Goal: Task Accomplishment & Management: Complete application form

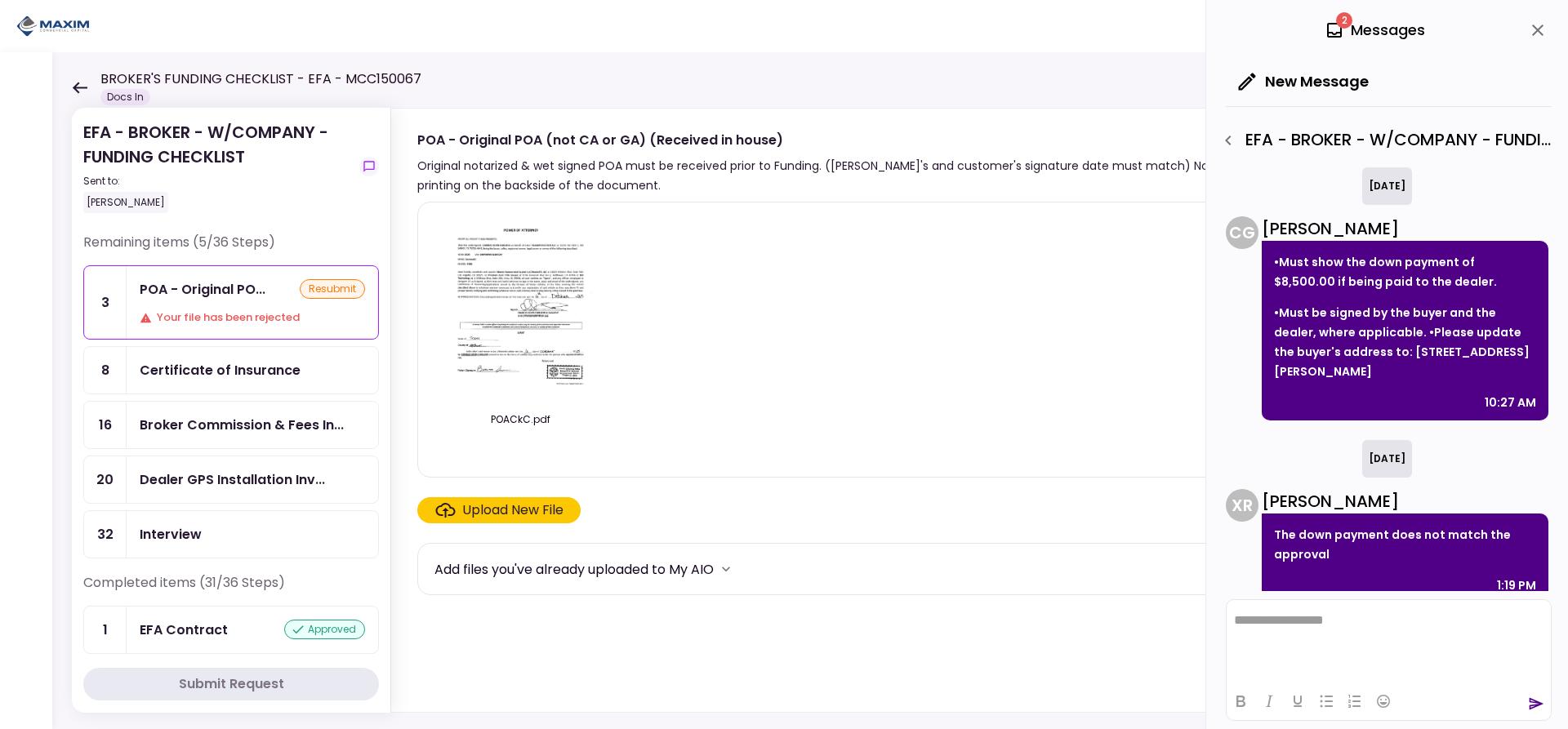
scroll to position [1021, 0]
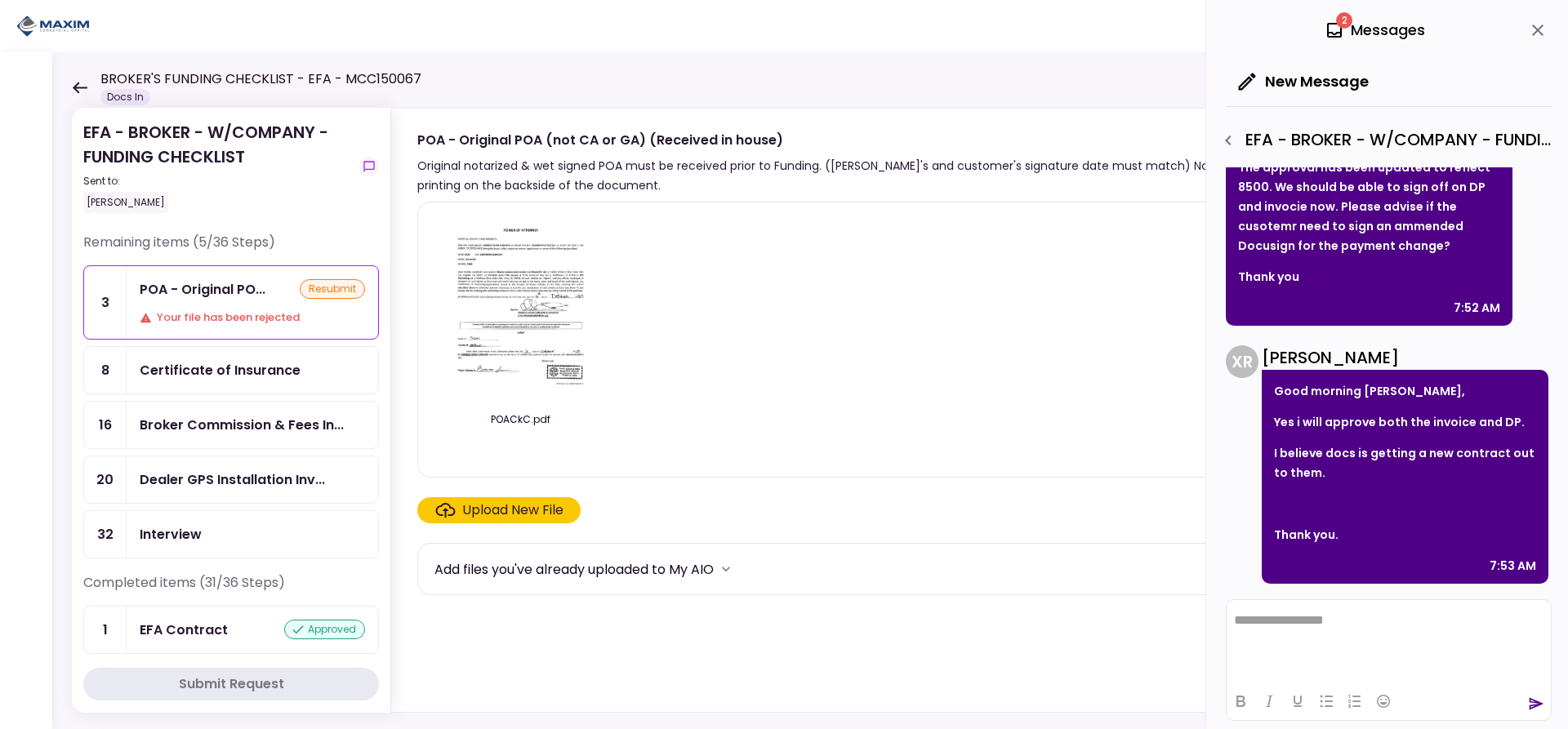
click at [73, 83] on icon at bounding box center [79, 88] width 15 height 12
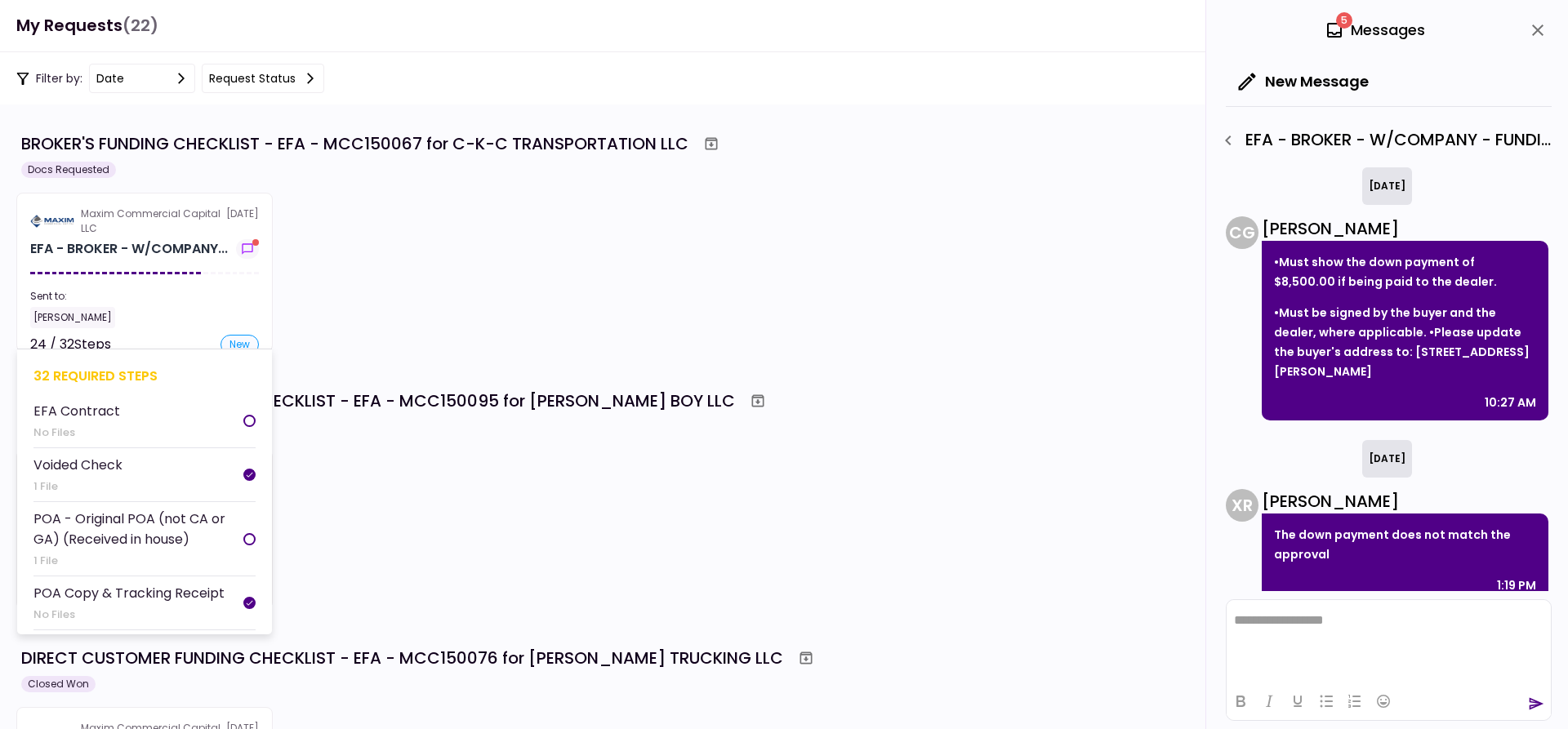
scroll to position [1021, 0]
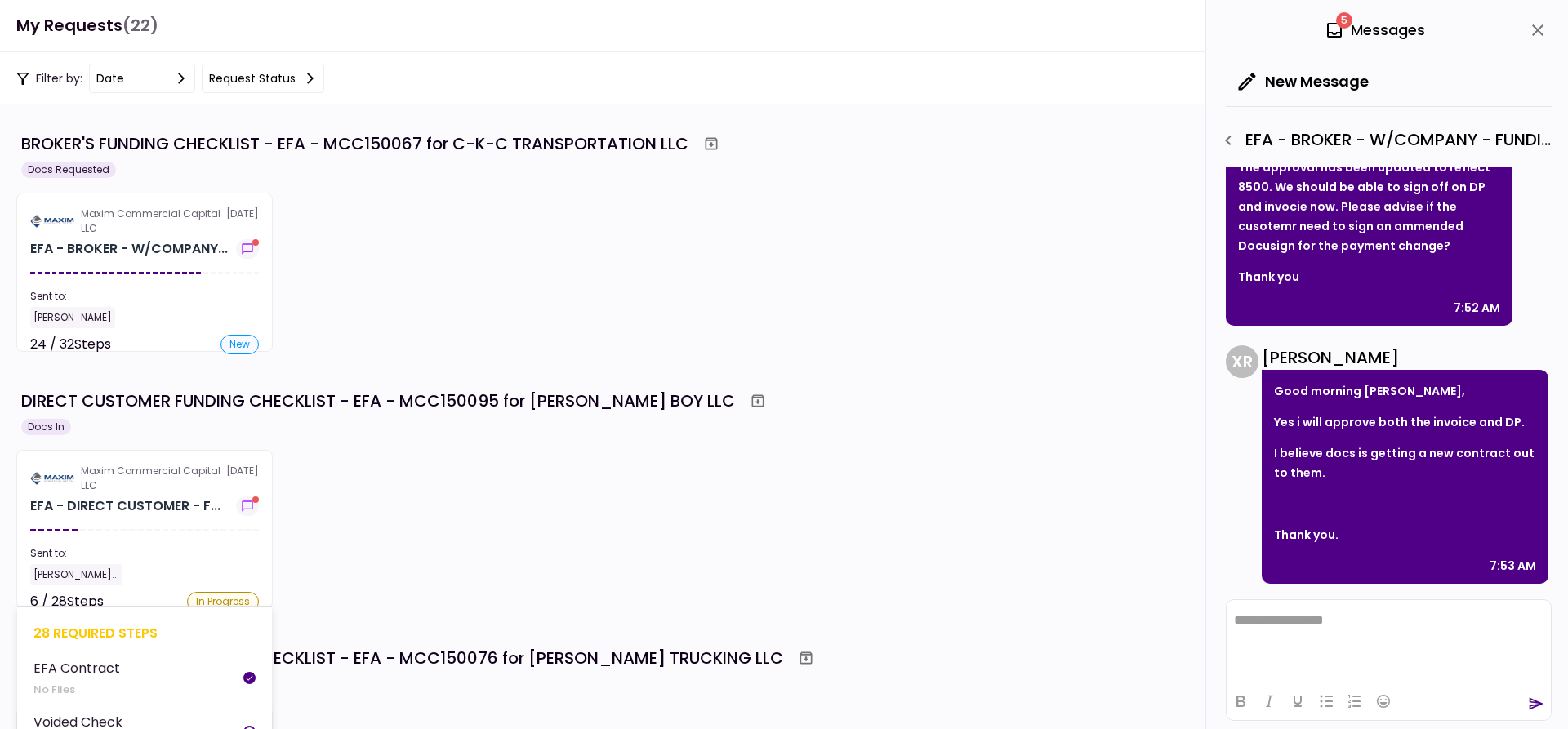
click at [175, 489] on div "Maxim Commercial Capital LLC" at bounding box center [154, 478] width 145 height 29
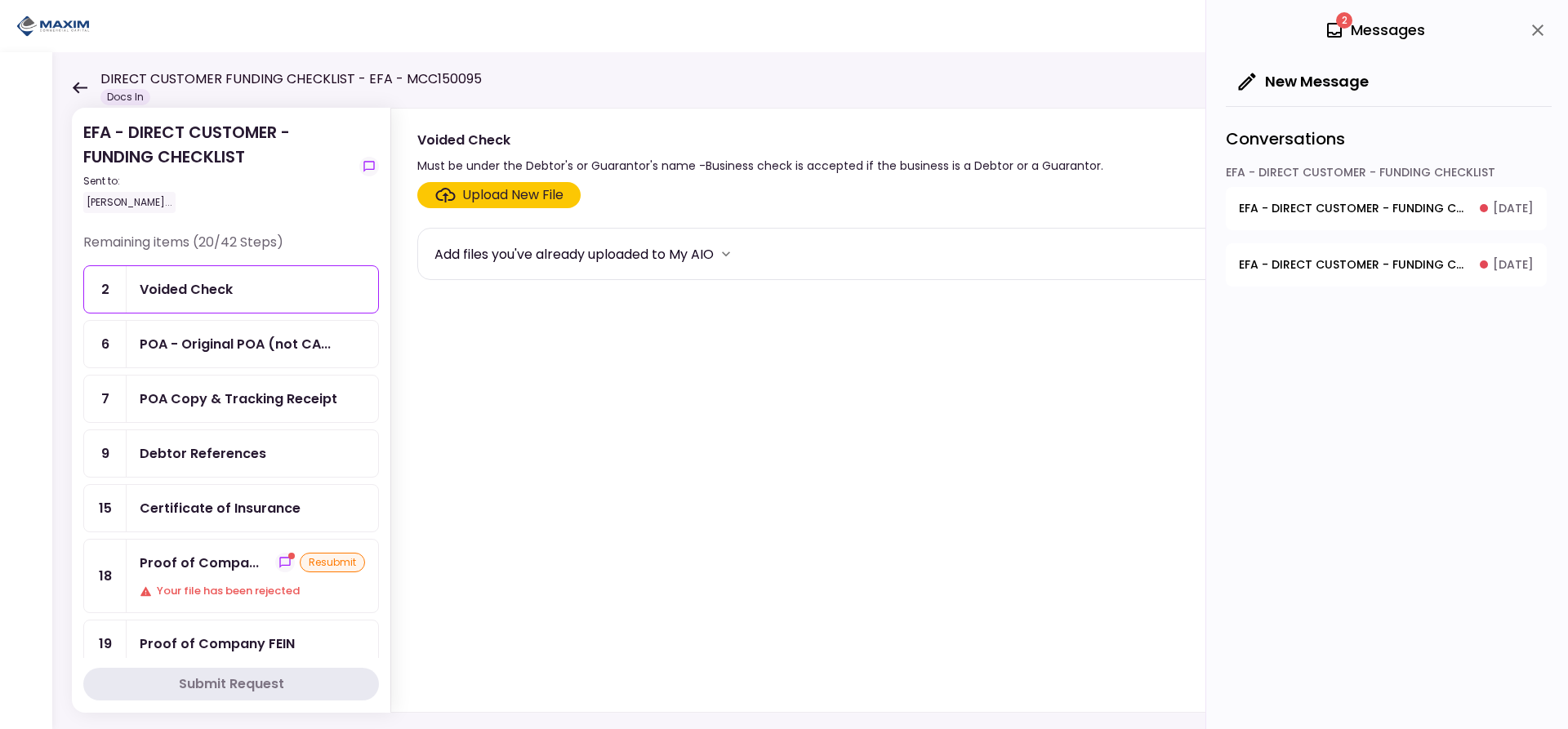
click at [213, 283] on div "Voided Check" at bounding box center [186, 289] width 93 height 20
click at [483, 186] on div "Upload New File" at bounding box center [513, 195] width 102 height 20
click at [0, 0] on input "Upload New File" at bounding box center [0, 0] width 0 height 0
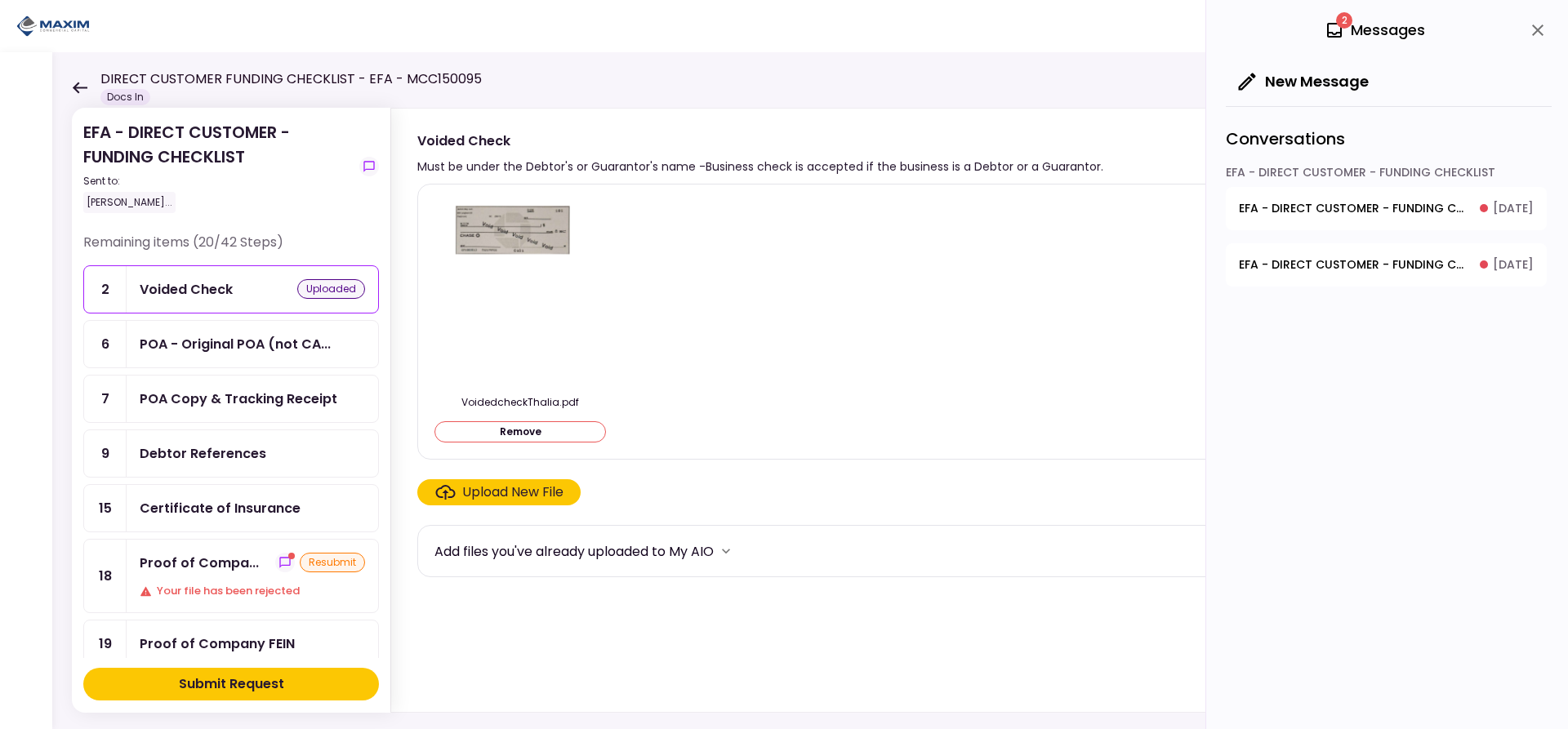
click at [516, 482] on div "Upload New File" at bounding box center [513, 492] width 102 height 20
click at [0, 0] on input "Upload New File" at bounding box center [0, 0] width 0 height 0
click at [194, 688] on div "Submit Request" at bounding box center [231, 684] width 105 height 20
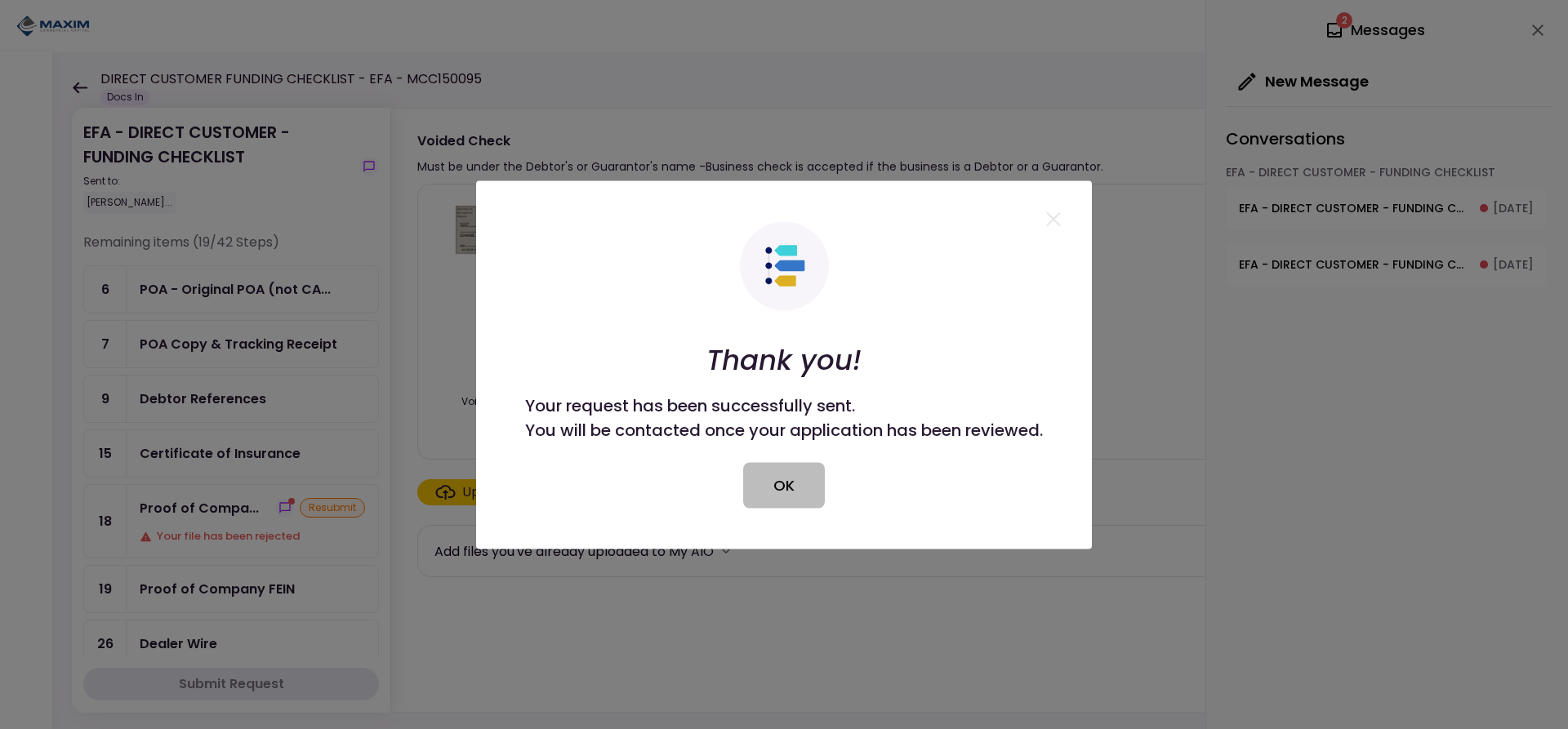
click at [784, 482] on button "OK" at bounding box center [784, 486] width 82 height 46
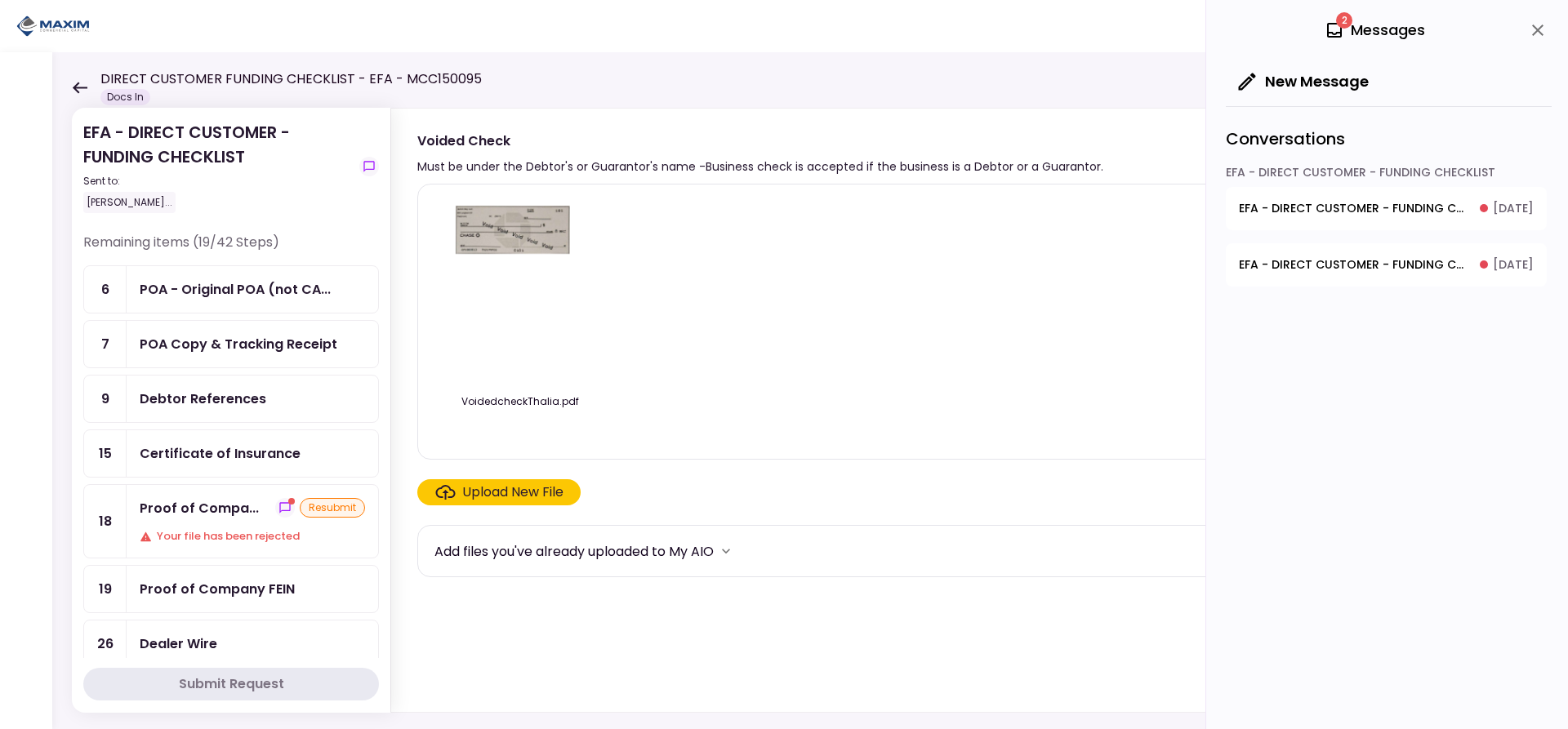
click at [230, 442] on div "Certificate of Insurance" at bounding box center [252, 453] width 252 height 47
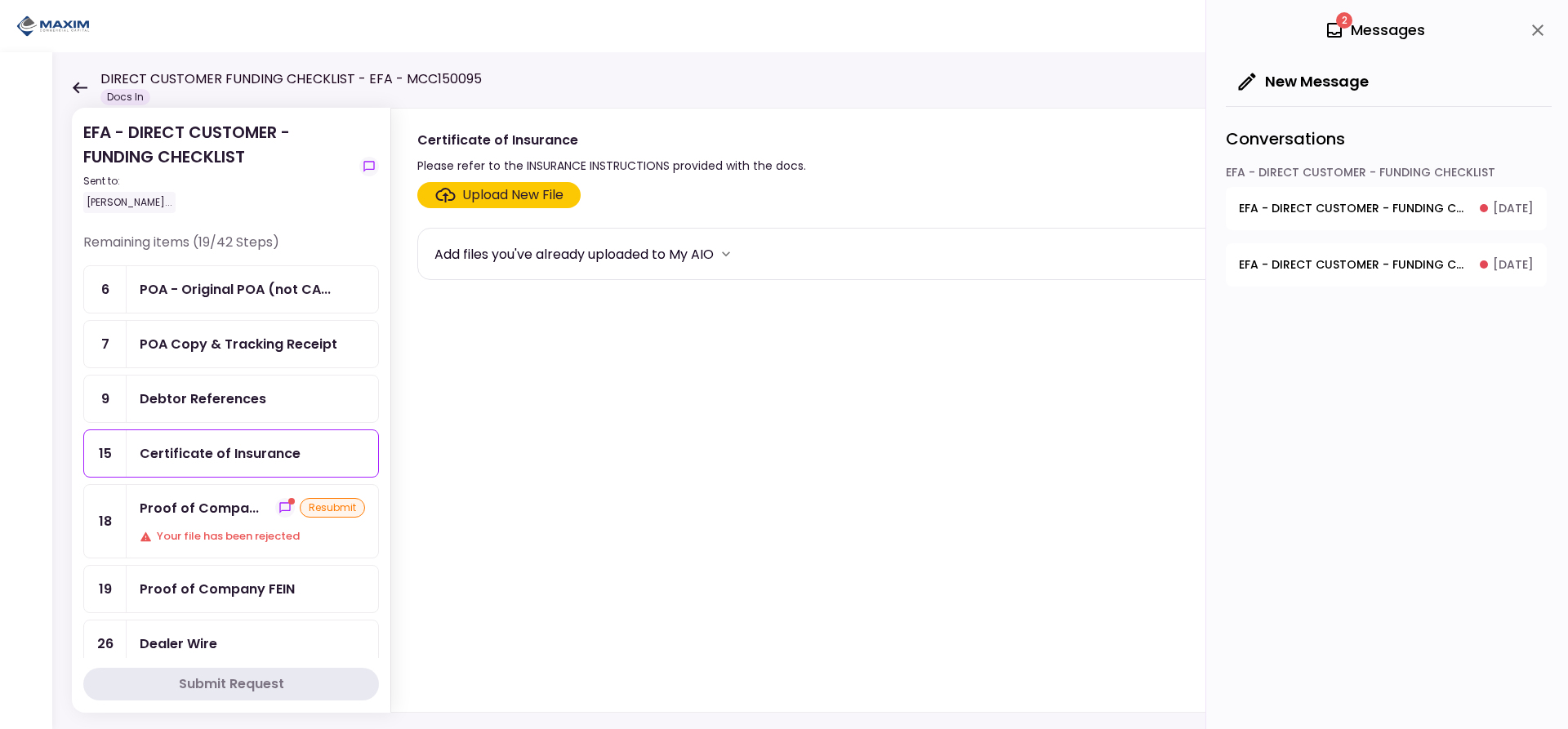
click at [485, 188] on div "Upload New File" at bounding box center [513, 195] width 102 height 20
click at [0, 0] on input "Upload New File" at bounding box center [0, 0] width 0 height 0
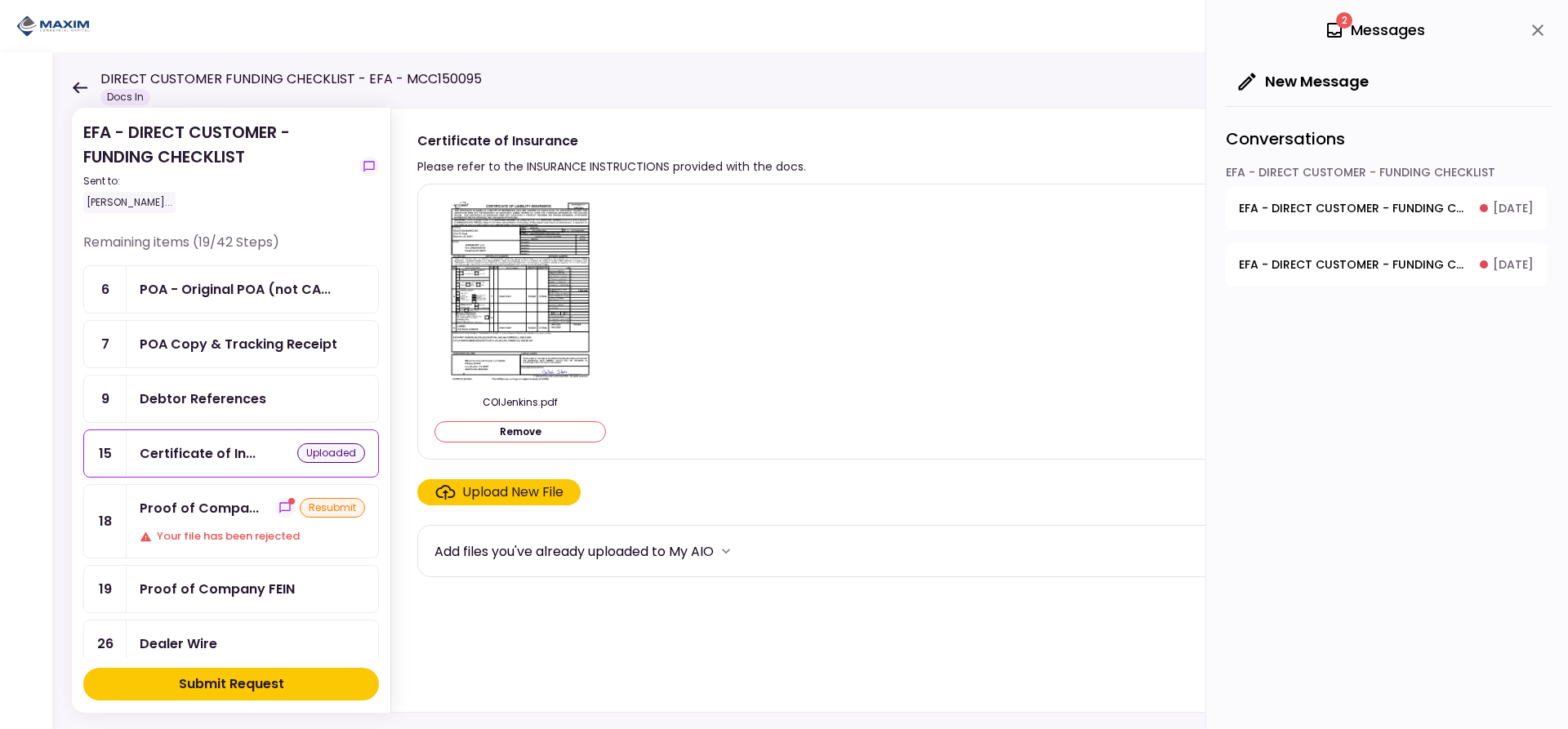
click at [234, 680] on div "Submit Request" at bounding box center [231, 684] width 105 height 20
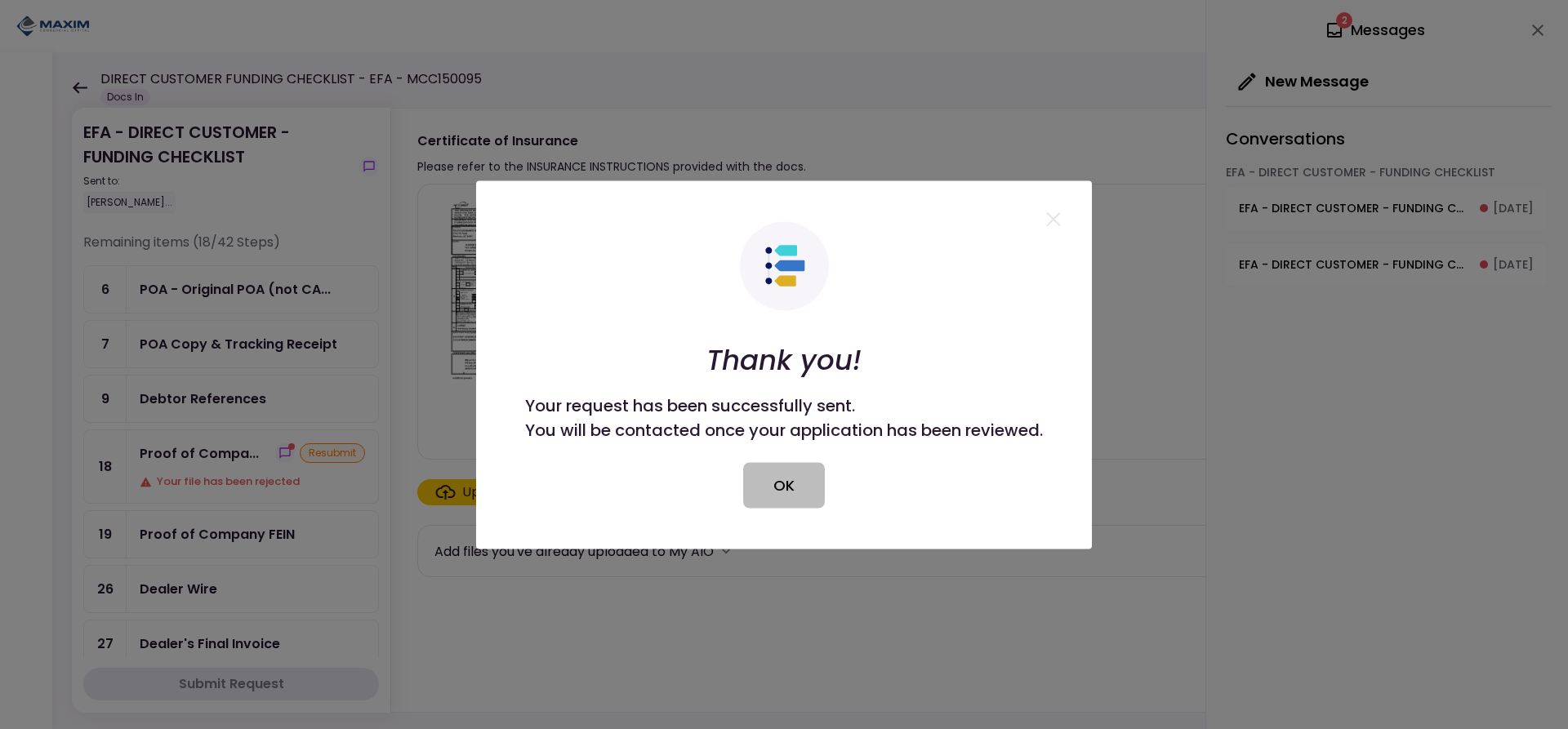
click at [790, 482] on button "OK" at bounding box center [784, 486] width 82 height 46
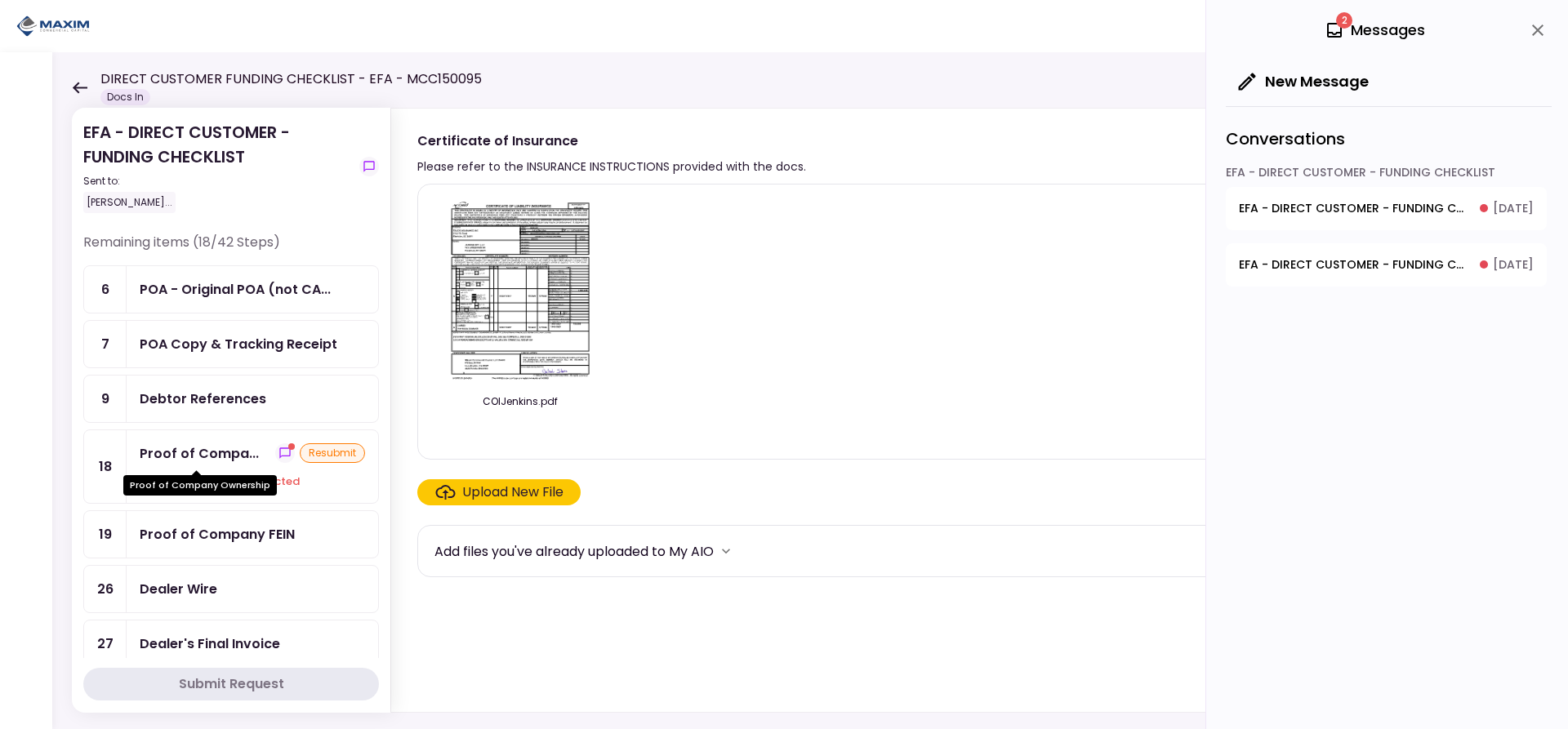
click at [209, 459] on div "Proof of Compa..." at bounding box center [200, 454] width 119 height 20
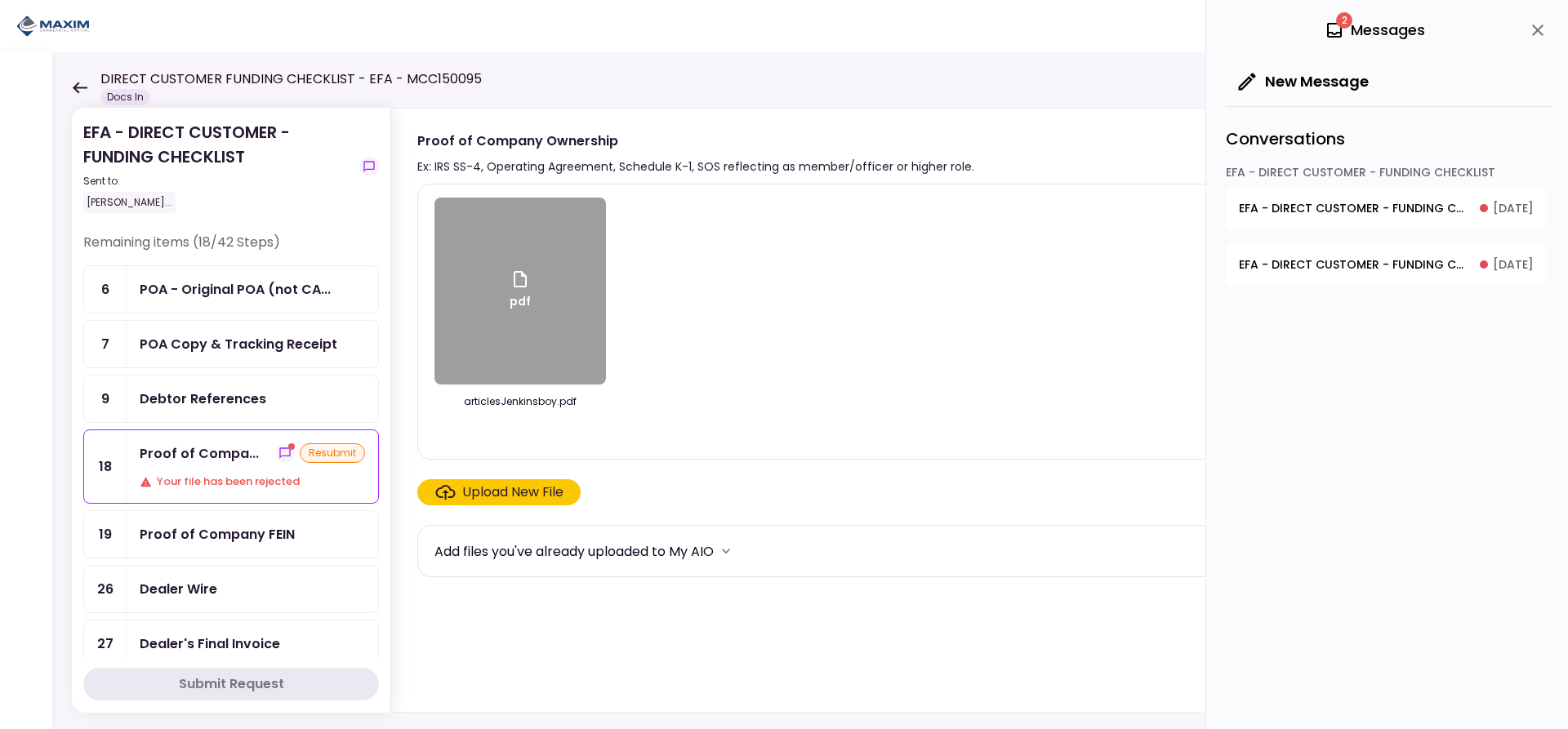
click at [1346, 256] on span "EFA - DIRECT CUSTOMER - FUNDING CHECKLIST - Proof of Company Ownership" at bounding box center [1353, 265] width 230 height 17
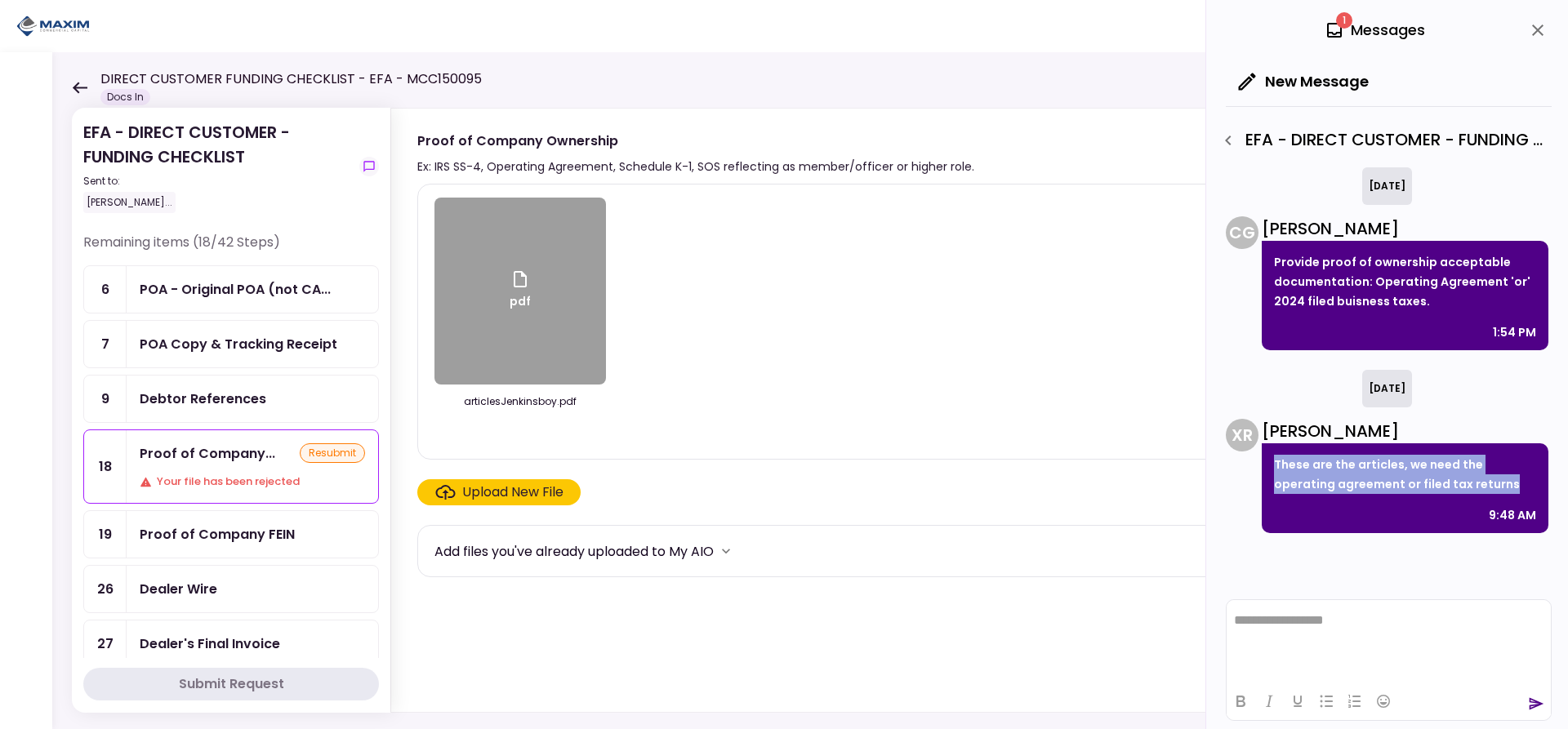
drag, startPoint x: 1452, startPoint y: 486, endPoint x: 1269, endPoint y: 469, distance: 183.8
click at [1269, 469] on div "These are the articles, we need the operating agreement or filed tax returns 9:…" at bounding box center [1405, 488] width 287 height 90
copy p "These are the articles, we need the operating agreement or filed tax returns"
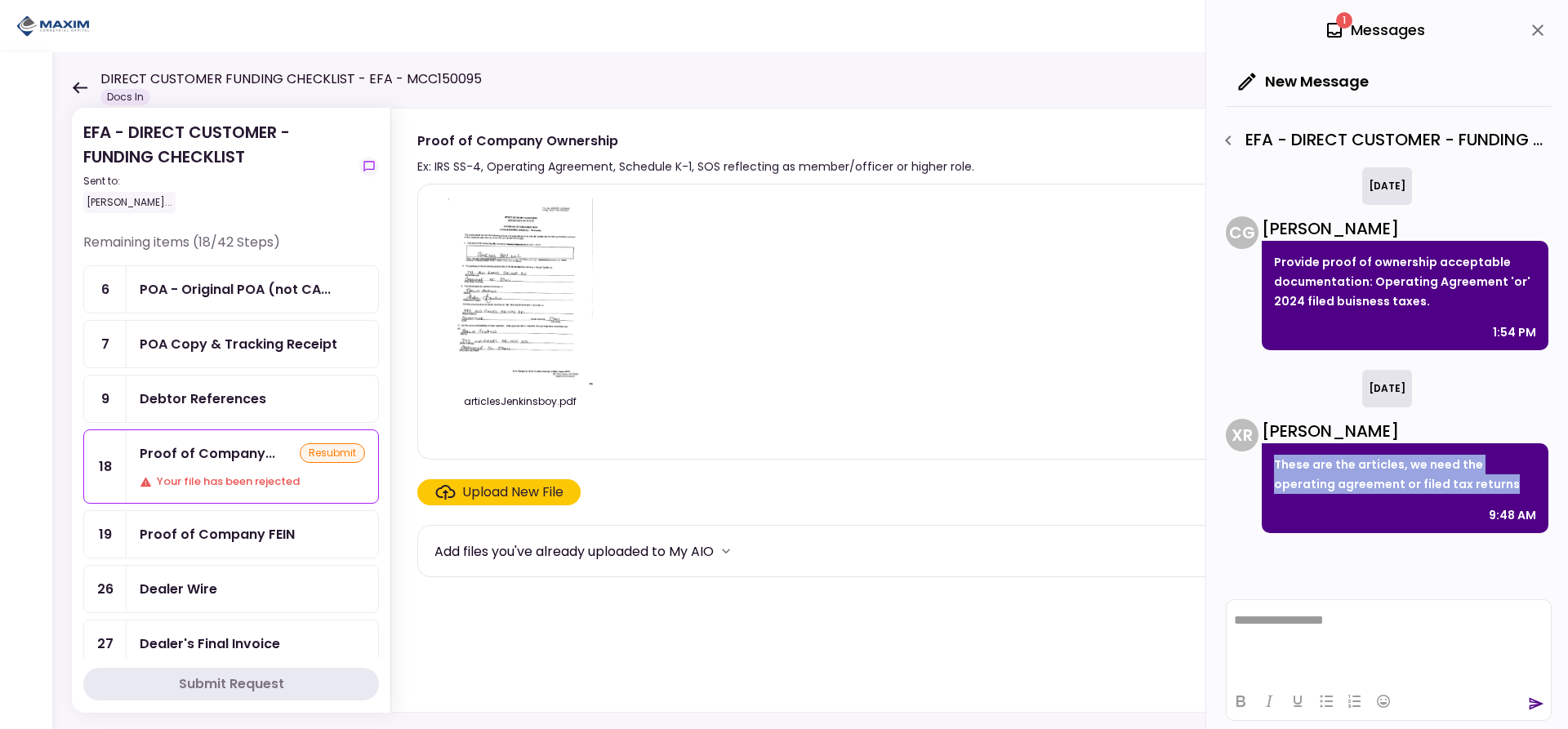
click at [473, 277] on img at bounding box center [520, 291] width 145 height 187
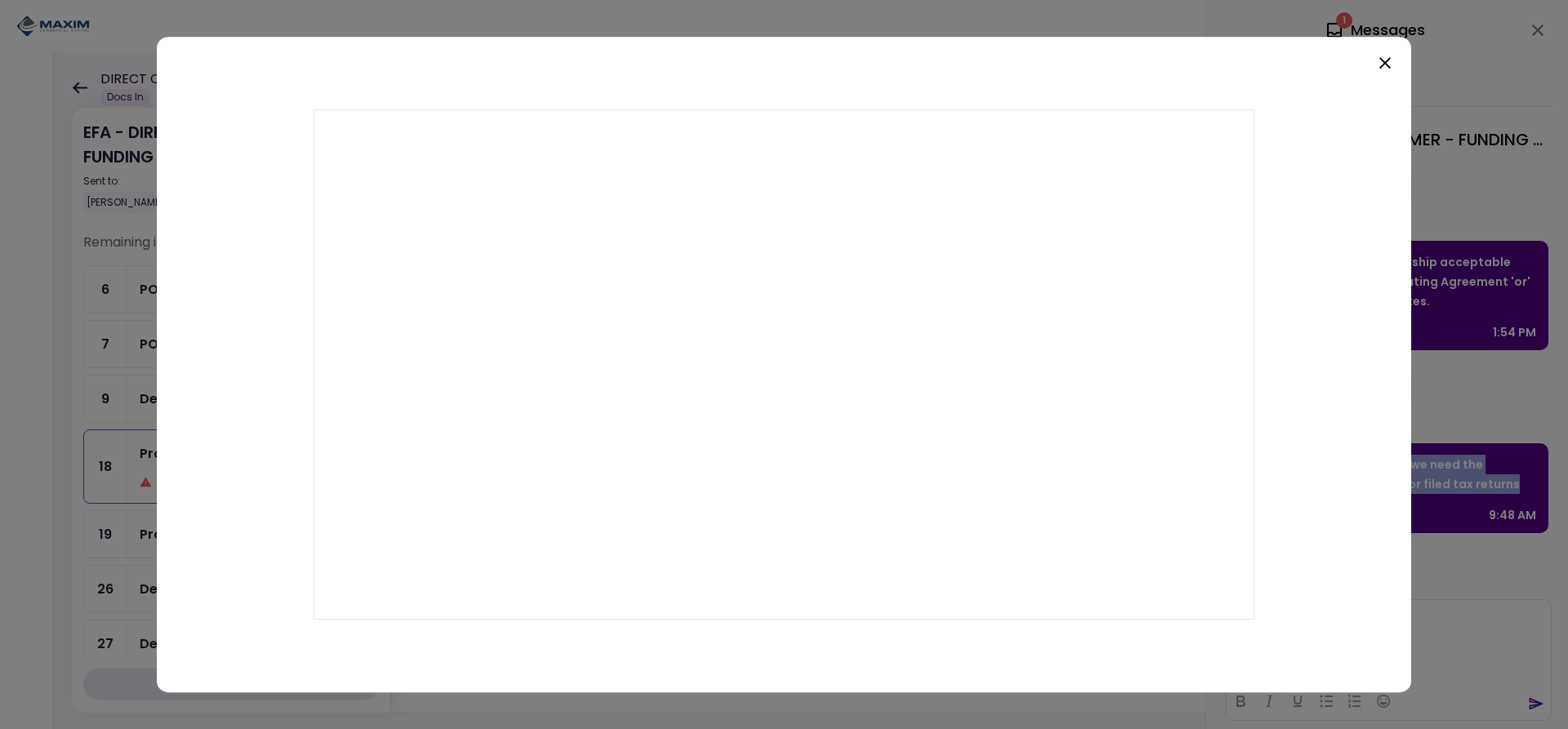
click at [1386, 56] on icon at bounding box center [1384, 62] width 20 height 20
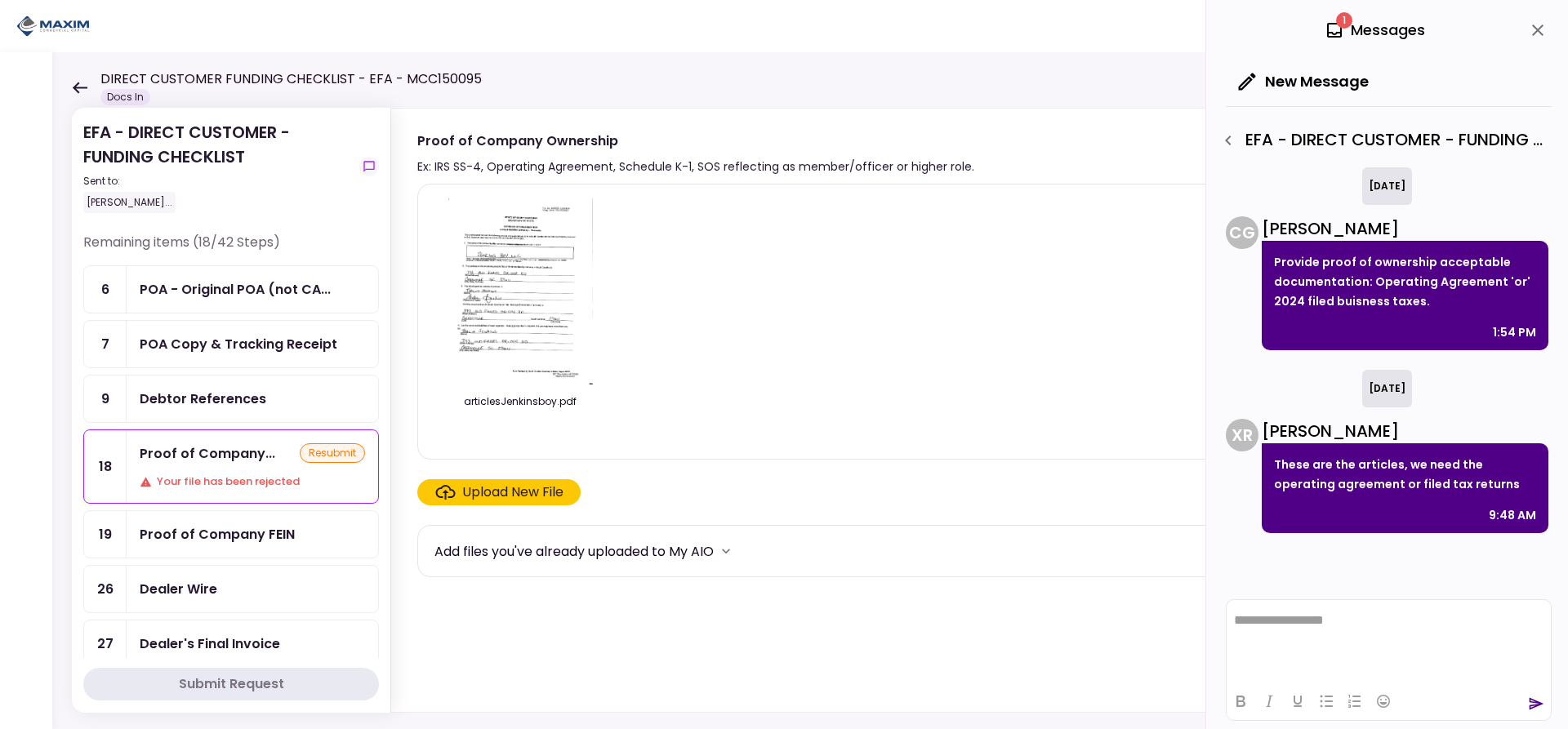
click at [482, 492] on div "Upload New File" at bounding box center [513, 492] width 102 height 20
click at [0, 0] on input "Upload New File" at bounding box center [0, 0] width 0 height 0
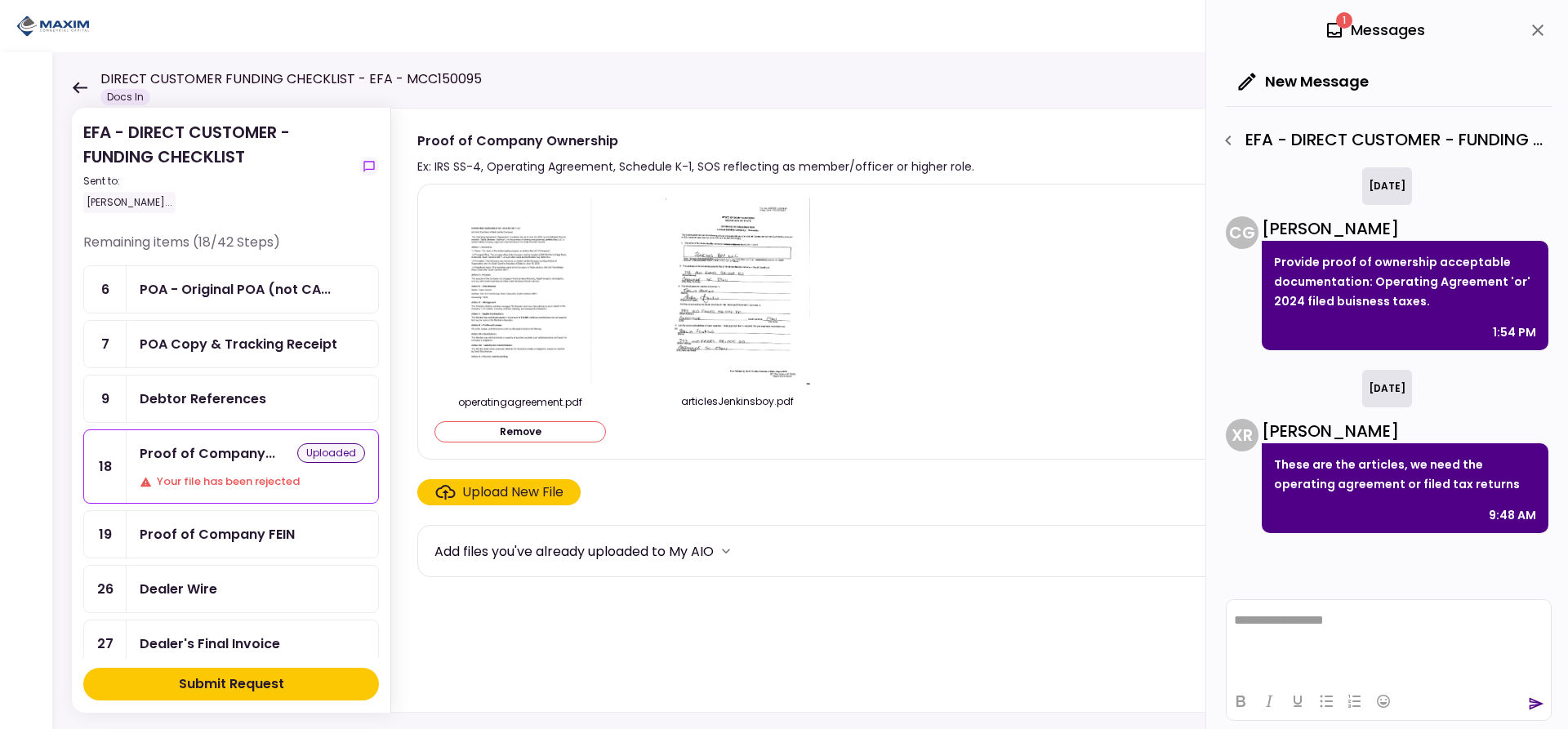
click at [261, 679] on div "Submit Request" at bounding box center [231, 684] width 105 height 20
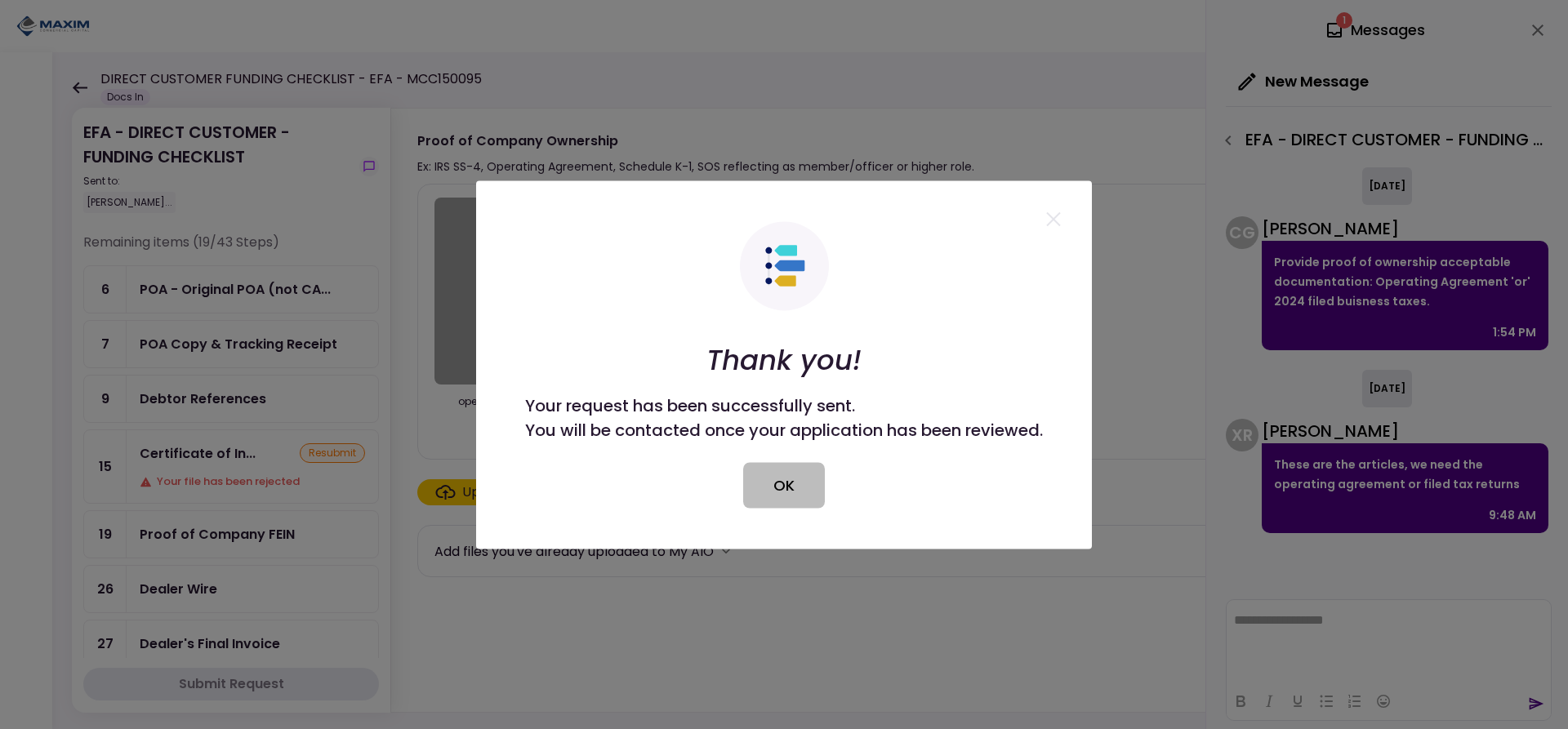
click at [758, 475] on button "OK" at bounding box center [784, 486] width 82 height 46
